Goal: Find specific page/section

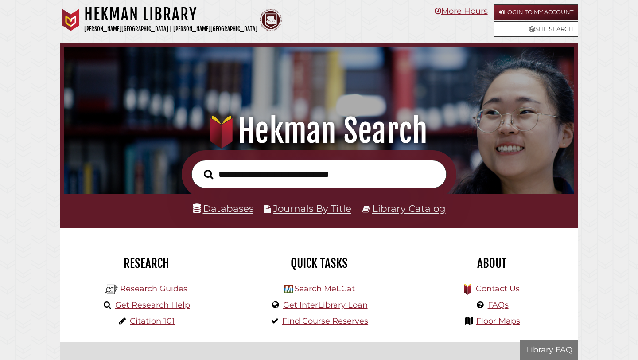
scroll to position [168, 505]
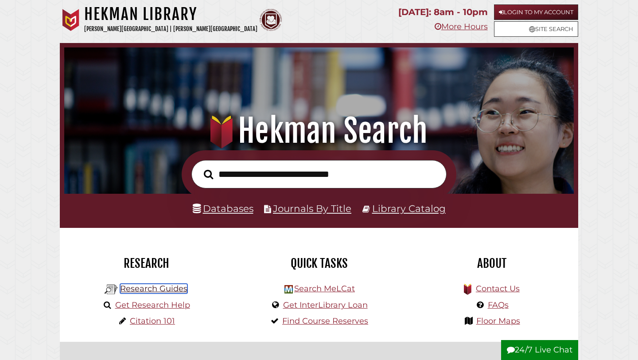
click at [161, 290] on link "Research Guides" at bounding box center [153, 289] width 67 height 10
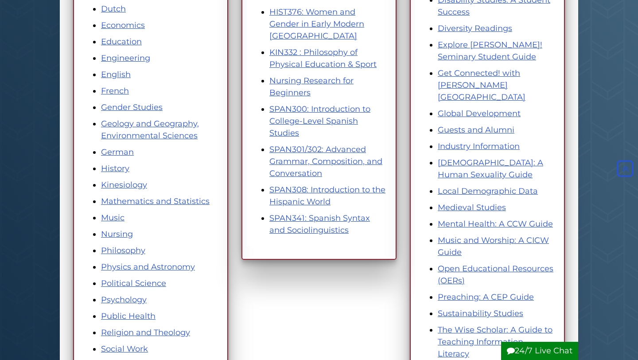
scroll to position [329, 0]
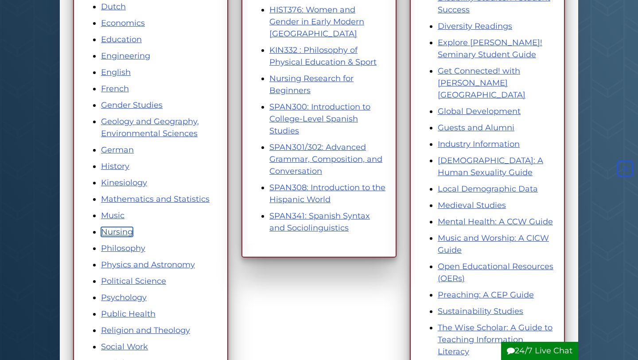
click at [119, 234] on link "Nursing" at bounding box center [117, 232] width 32 height 10
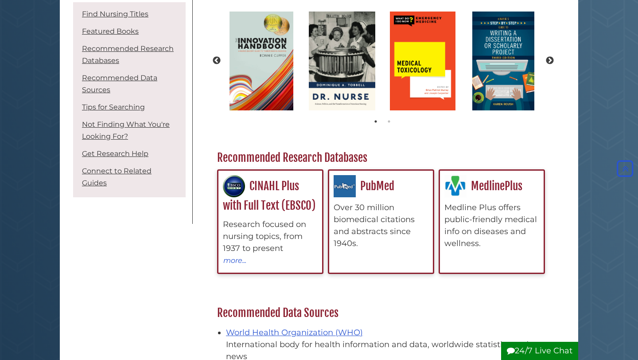
scroll to position [199, 0]
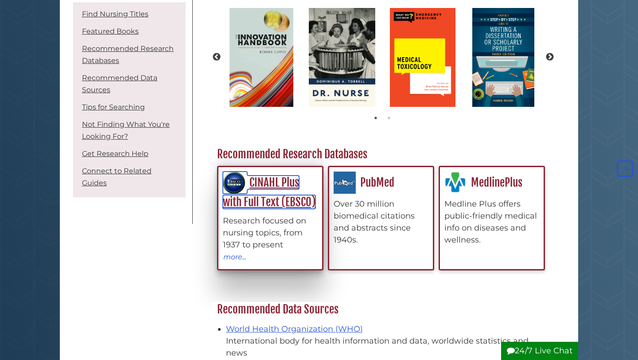
click at [264, 203] on link "CINAHL Plus with Full Text (EBSCO)" at bounding box center [269, 192] width 93 height 34
